Goal: Contribute content: Add original content to the website for others to see

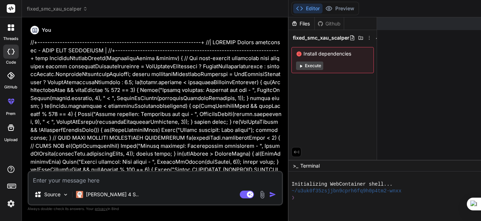
scroll to position [17544, 0]
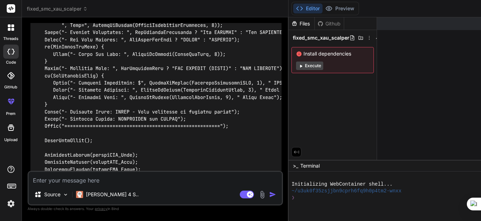
click at [80, 183] on textarea at bounding box center [155, 178] width 253 height 13
type textarea "T"
type textarea "x"
type textarea "TE"
type textarea "x"
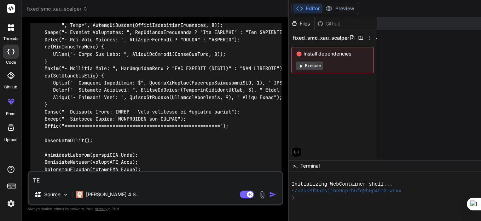
type textarea "TER"
type textarea "x"
type textarea "[PERSON_NAME]"
type textarea "x"
type textarea "TERIM"
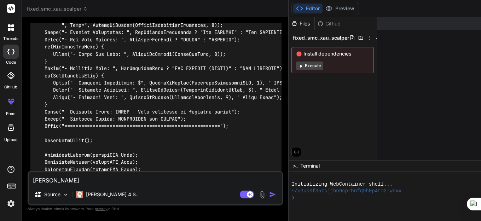
type textarea "x"
type textarea "TERIMA"
type textarea "x"
type textarea "TERIMA KASIH"
type textarea "x"
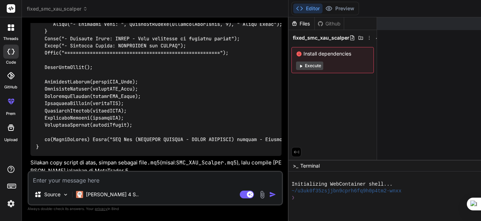
scroll to position [17617, 0]
type textarea "x"
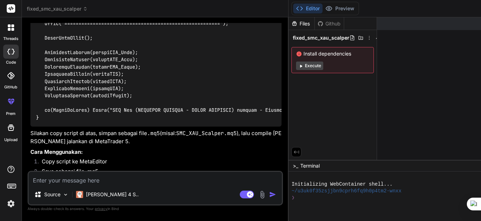
scroll to position [17663, 0]
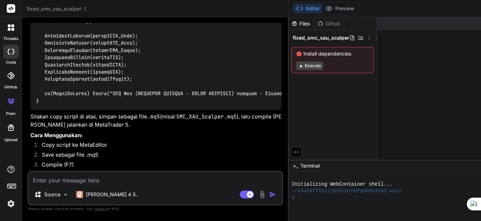
click at [68, 181] on textarea at bounding box center [155, 178] width 253 height 13
paste textarea "//+------------------------------------------------------------------+ //| SMC …"
type textarea "//+------------------------------------------------------------------+ //| SMC …"
type textarea "x"
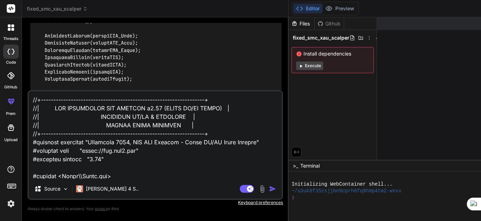
scroll to position [16158, 0]
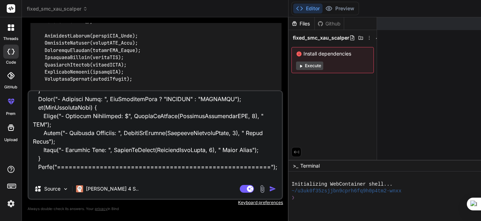
type textarea "//+------------------------------------------------------------------+ //| SMC …"
type textarea "x"
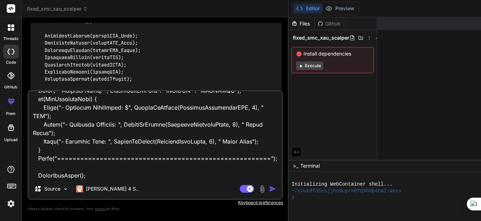
type textarea "//+------------------------------------------------------------------+ //| SMC …"
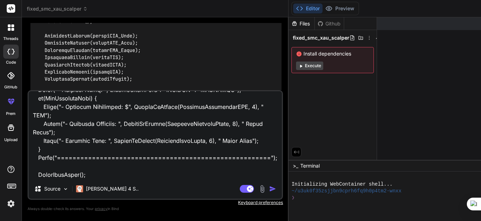
click at [254, 165] on textarea at bounding box center [155, 135] width 253 height 88
click at [275, 189] on img "button" at bounding box center [272, 188] width 7 height 7
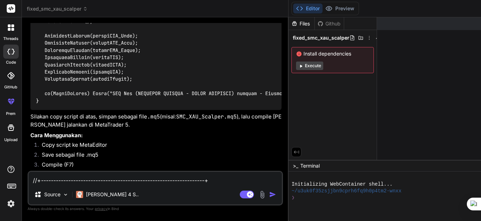
scroll to position [17699, 0]
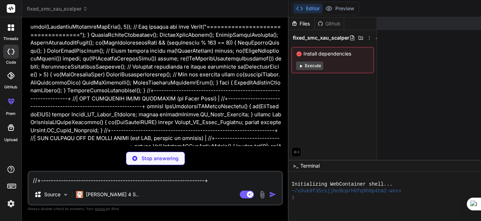
scroll to position [20559, 0]
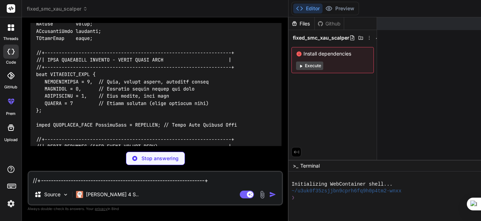
scroll to position [24440, 0]
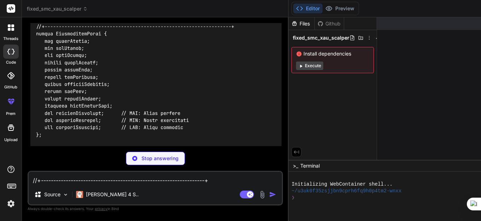
scroll to position [24716, 0]
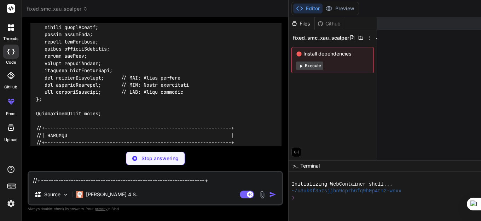
drag, startPoint x: 197, startPoint y: 71, endPoint x: 207, endPoint y: 67, distance: 10.8
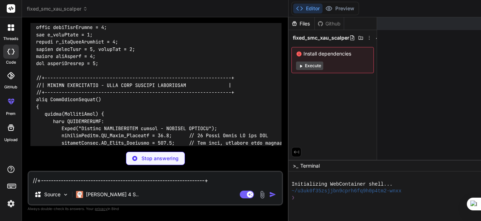
scroll to position [26599, 0]
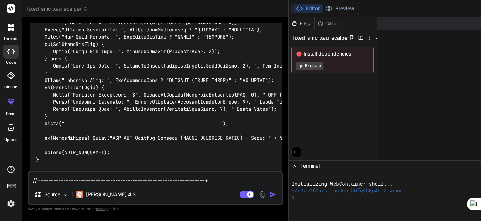
scroll to position [28128, 0]
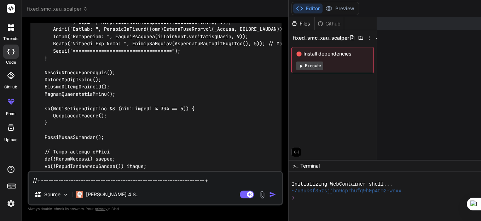
type textarea "x"
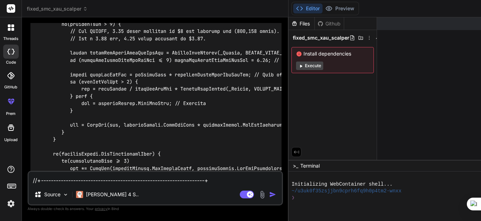
scroll to position [33593, 0]
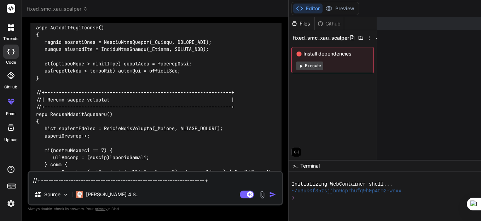
scroll to position [34386, 0]
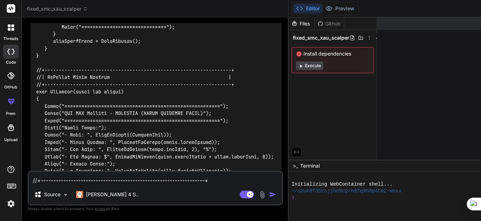
scroll to position [35367, 0]
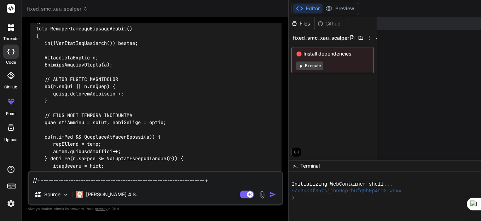
scroll to position [30978, 0]
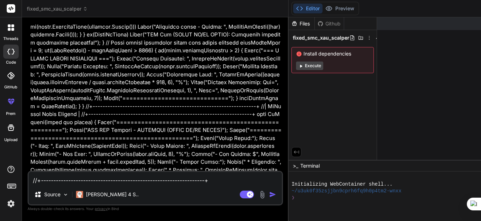
scroll to position [23247, 0]
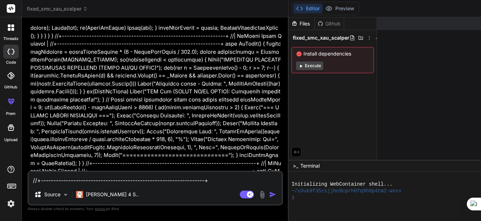
scroll to position [23205, 0]
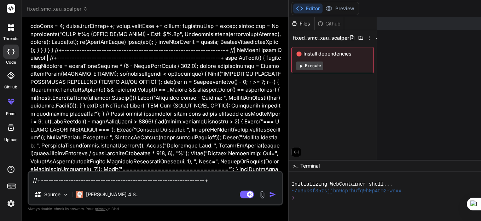
drag, startPoint x: 256, startPoint y: 64, endPoint x: 255, endPoint y: 70, distance: 6.8
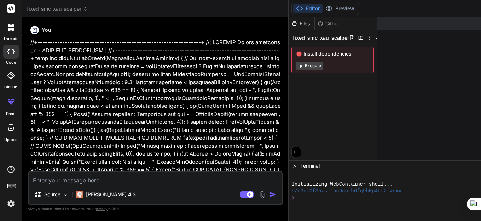
scroll to position [23205, 0]
